Goal: Task Accomplishment & Management: Use online tool/utility

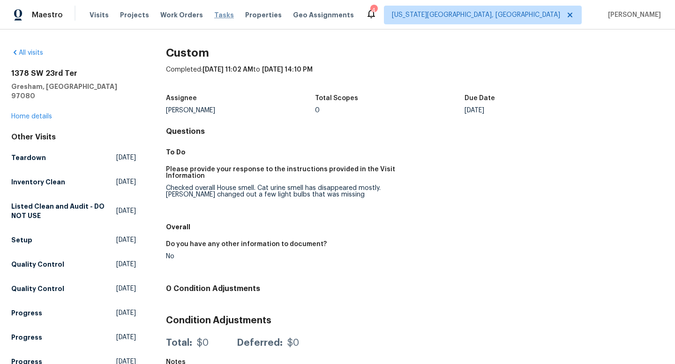
click at [214, 15] on span "Tasks" at bounding box center [224, 15] width 20 height 7
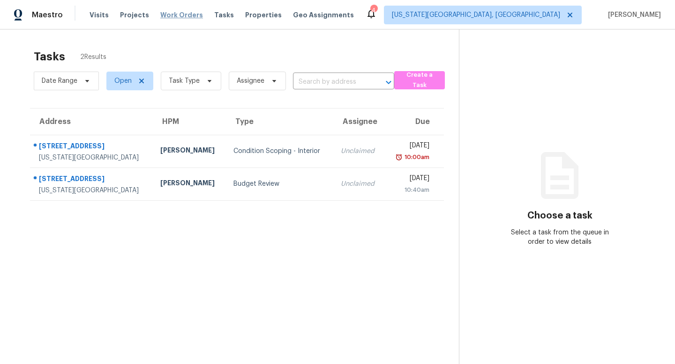
click at [169, 11] on span "Work Orders" at bounding box center [181, 14] width 43 height 9
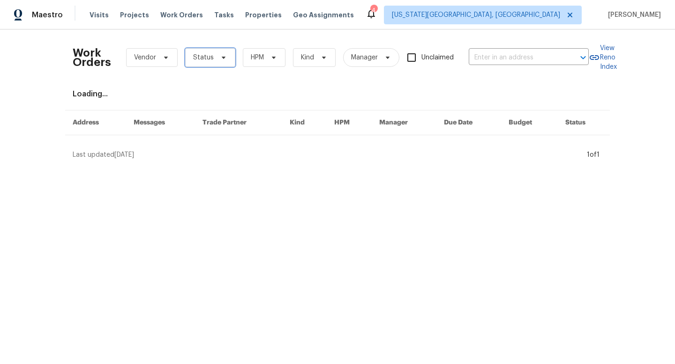
click at [217, 59] on span at bounding box center [222, 57] width 10 height 7
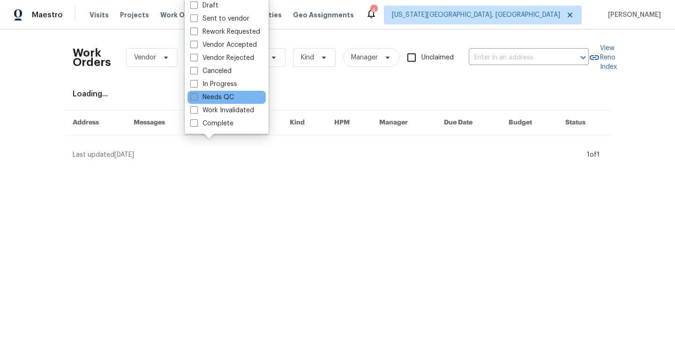
click at [209, 97] on label "Needs QC" at bounding box center [212, 97] width 44 height 9
click at [196, 97] on input "Needs QC" at bounding box center [193, 96] width 6 height 6
checkbox input "true"
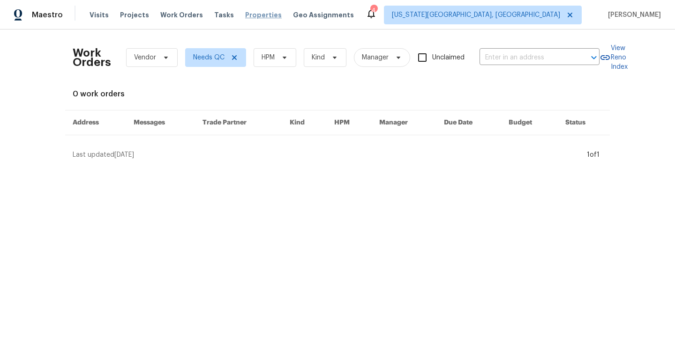
click at [245, 15] on span "Properties" at bounding box center [263, 14] width 37 height 9
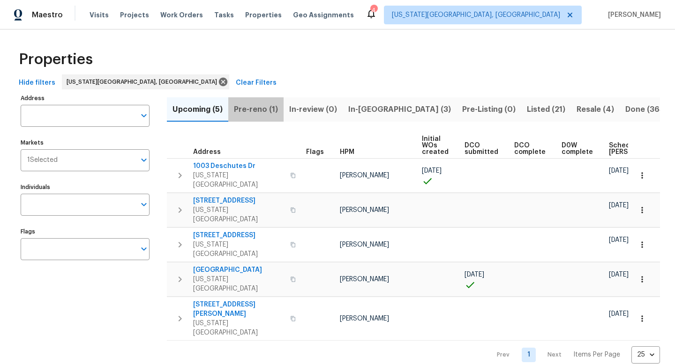
click at [260, 106] on span "Pre-reno (1)" at bounding box center [256, 109] width 44 height 13
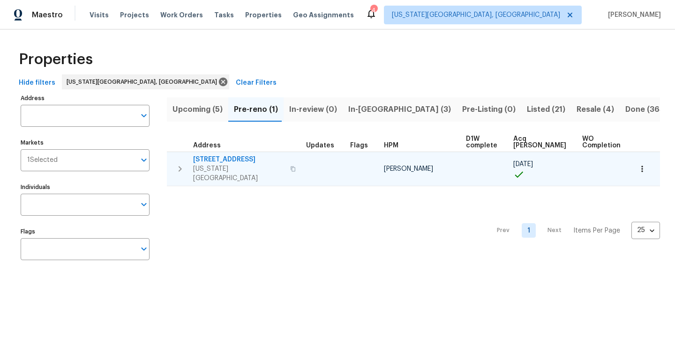
click at [212, 158] on span "70 Palm Springs Dr" at bounding box center [238, 159] width 91 height 9
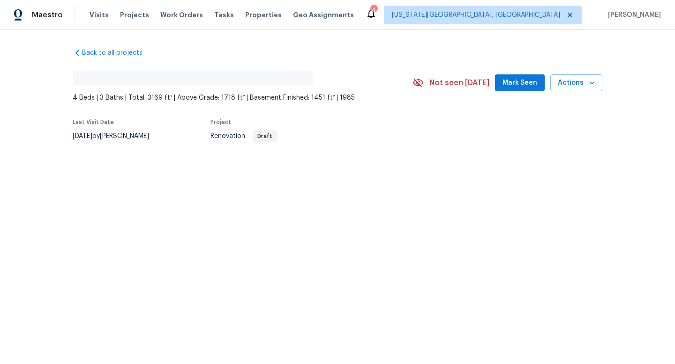
click at [519, 80] on span "Mark Seen" at bounding box center [519, 83] width 35 height 12
